Goal: Find specific page/section: Find specific page/section

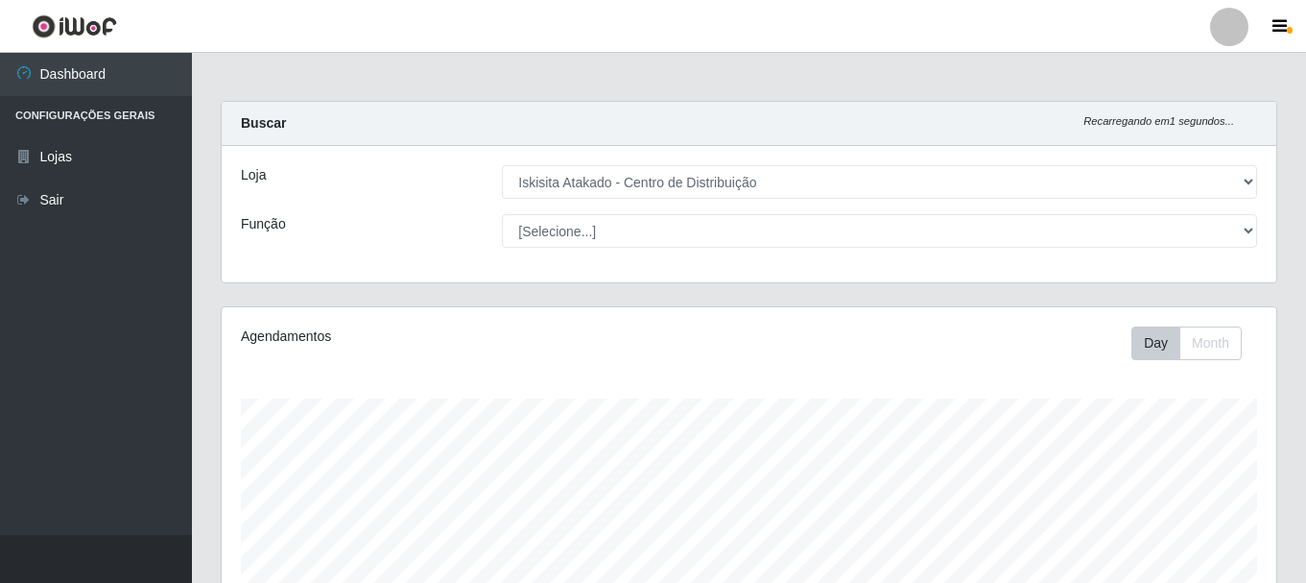
select select "425"
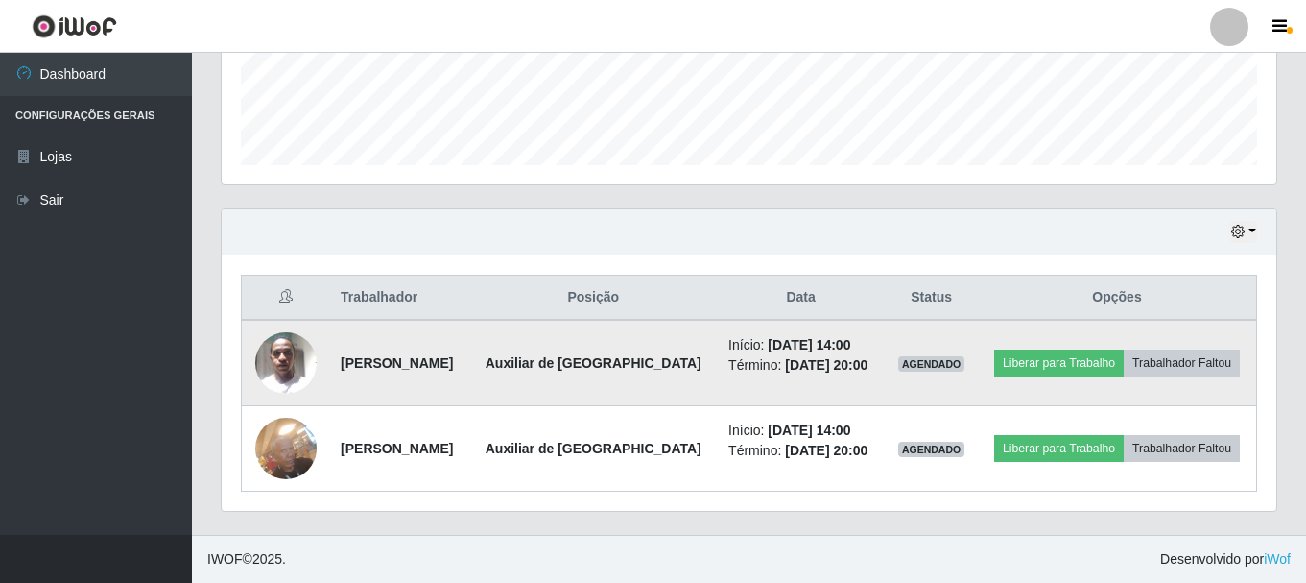
scroll to position [398, 1055]
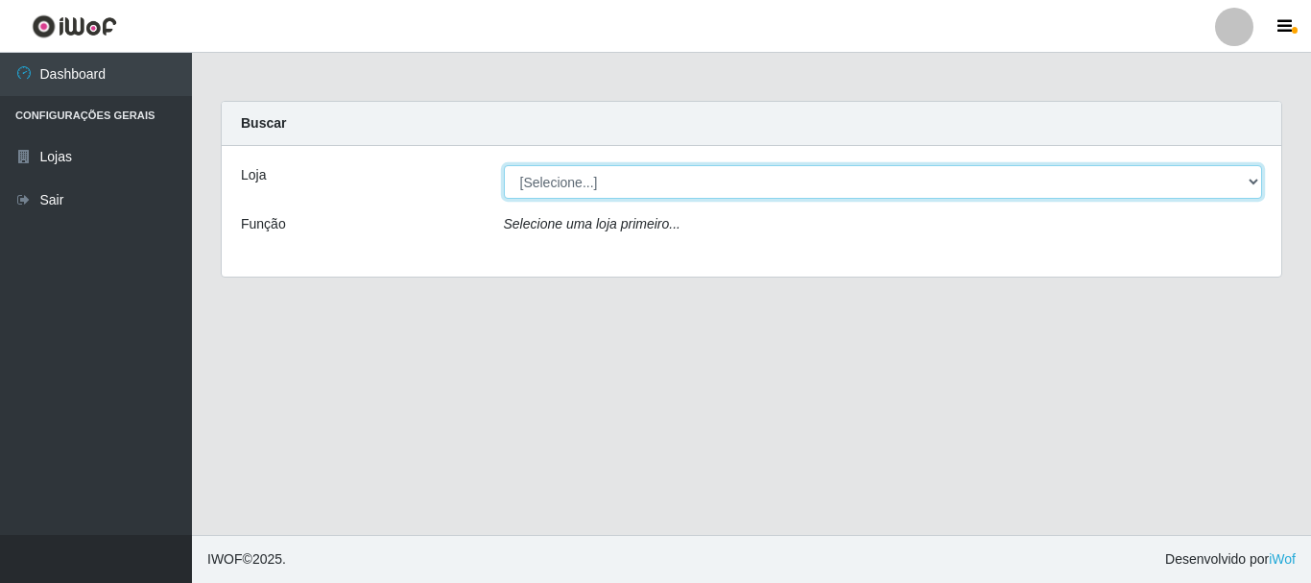
click at [1248, 180] on select "[Selecione...] Iskisita Atakado - Centro de Distribuição" at bounding box center [883, 182] width 759 height 34
select select "425"
click at [504, 165] on select "[Selecione...] Iskisita Atakado - Centro de Distribuição" at bounding box center [883, 182] width 759 height 34
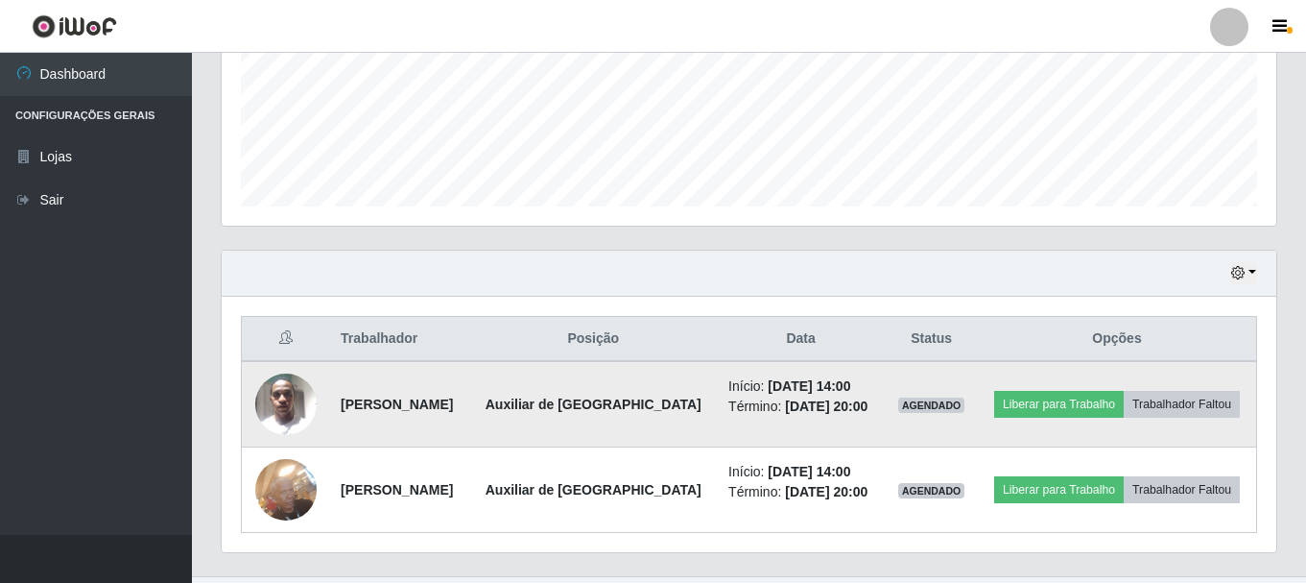
scroll to position [550, 0]
